Goal: Communication & Community: Answer question/provide support

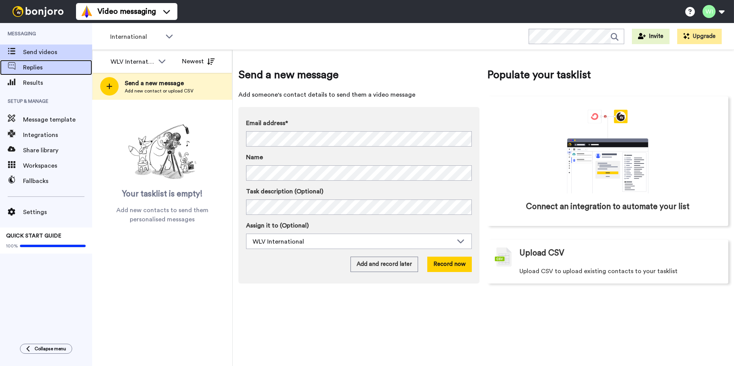
click at [47, 68] on span "Replies" at bounding box center [57, 67] width 69 height 9
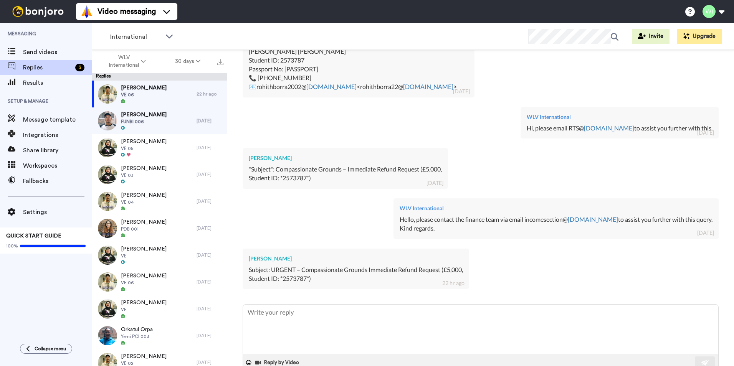
scroll to position [902, 0]
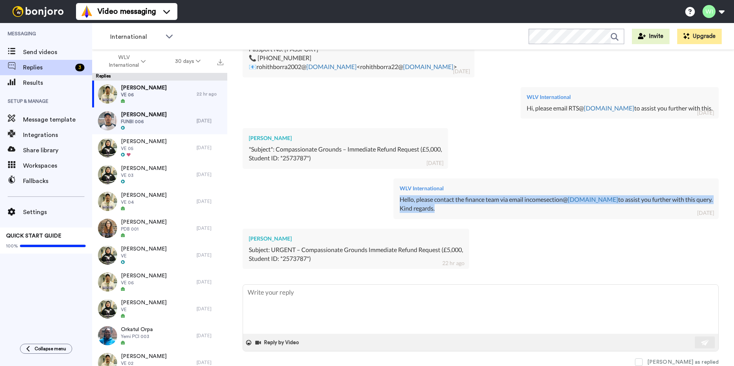
drag, startPoint x: 415, startPoint y: 198, endPoint x: 459, endPoint y: 205, distance: 45.0
click at [459, 205] on div "Hello, please contact the finance team via email incomesection@ [DOMAIN_NAME] t…" at bounding box center [555, 204] width 313 height 18
copy div "Hello, please contact the finance team via email incomesection@ [DOMAIN_NAME] t…"
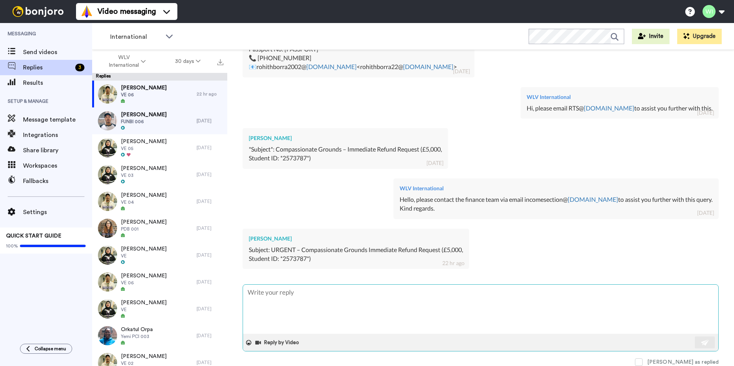
click at [322, 322] on textarea at bounding box center [480, 309] width 475 height 49
paste textarea "Hello, please contact the finance team via email [EMAIL_ADDRESS][DOMAIN_NAME] t…"
type textarea "x"
type textarea "Hello, please contact the finance team via email [EMAIL_ADDRESS][DOMAIN_NAME] t…"
click at [694, 340] on button at bounding box center [704, 343] width 20 height 12
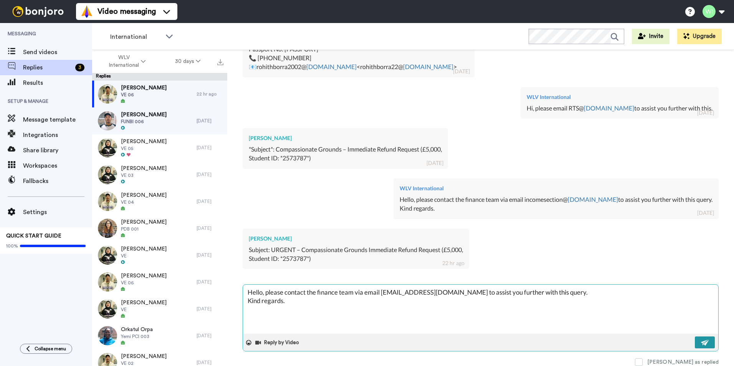
type textarea "x"
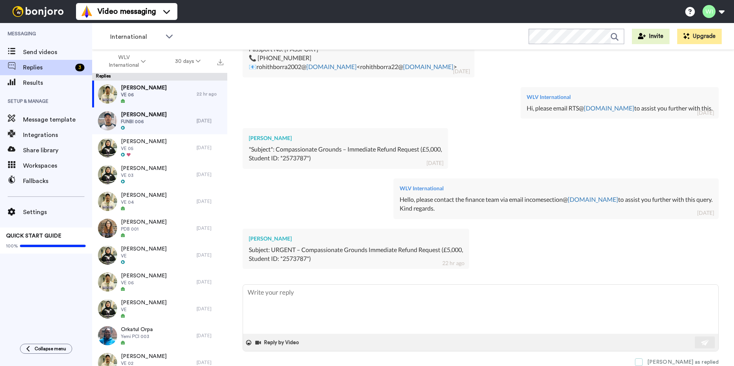
click at [642, 361] on span at bounding box center [639, 362] width 8 height 8
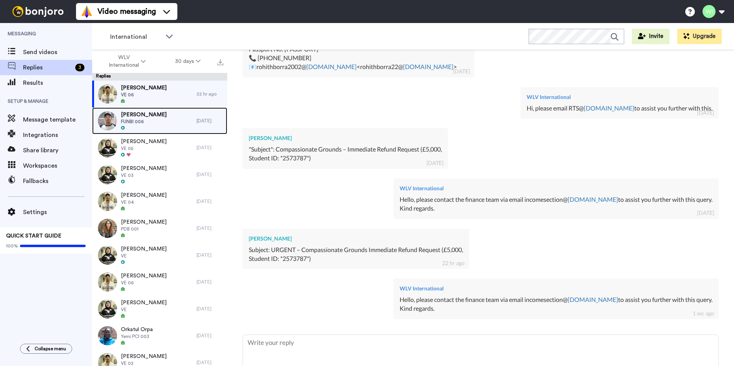
click at [142, 112] on span "Sineth Jayalth" at bounding box center [144, 115] width 46 height 8
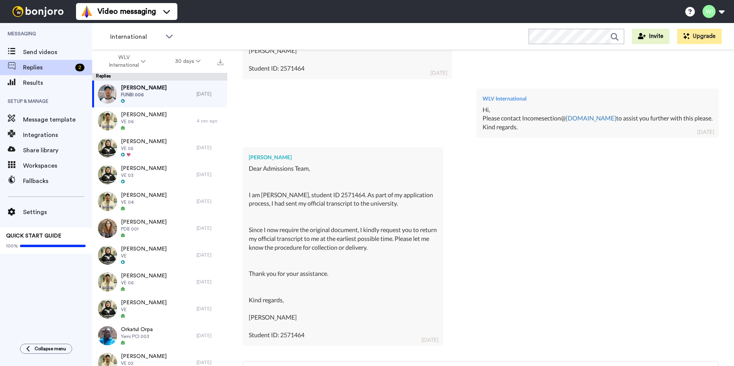
scroll to position [11199, 0]
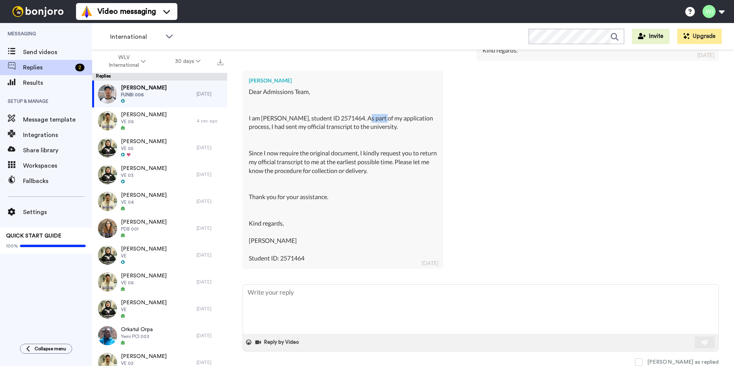
drag, startPoint x: 360, startPoint y: 120, endPoint x: 383, endPoint y: 117, distance: 23.2
click at [383, 117] on div "Dear Admissions Team, I am Sineth Chathum Jayalath, student ID 2571464. As part…" at bounding box center [343, 174] width 188 height 175
click at [419, 227] on div "Dear Admissions Team, I am Sineth Chathum Jayalath, student ID 2571464. As part…" at bounding box center [343, 174] width 188 height 175
type textarea "x"
